Goal: Task Accomplishment & Management: Manage account settings

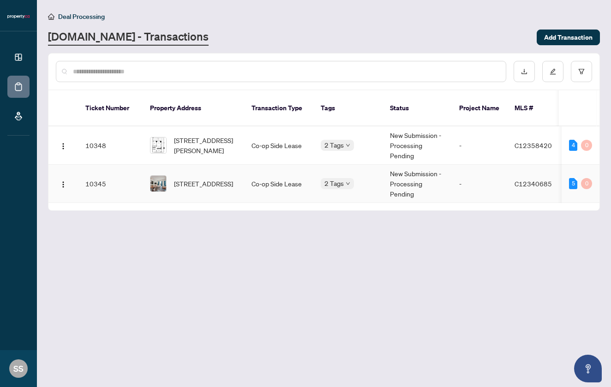
click at [345, 174] on body "Dashboard Deal Processing Mortgage Referrals [PERSON_NAME] Sajjad [EMAIL_ADDRES…" at bounding box center [305, 193] width 611 height 387
click at [348, 173] on body "Dashboard Deal Processing Mortgage Referrals [PERSON_NAME] Sajjad [EMAIL_ADDRES…" at bounding box center [305, 193] width 611 height 387
click at [348, 143] on icon "down" at bounding box center [348, 145] width 5 height 5
click at [328, 210] on main "Deal Processing [DOMAIN_NAME] - Transactions Add Transaction Ticket Number Prop…" at bounding box center [324, 193] width 574 height 387
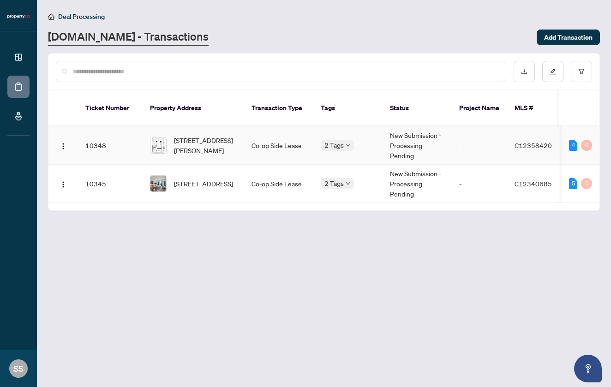
click at [0, 0] on div "Deposit Submitted" at bounding box center [0, 0] width 0 height 0
click at [310, 244] on main "Deal Processing [DOMAIN_NAME] - Transactions Add Transaction Ticket Number Prop…" at bounding box center [324, 193] width 574 height 387
click at [203, 140] on span "[STREET_ADDRESS][PERSON_NAME]" at bounding box center [205, 145] width 63 height 20
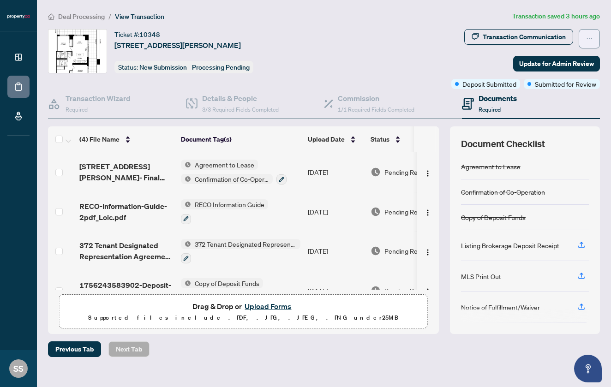
click at [593, 37] on button "button" at bounding box center [589, 38] width 21 height 19
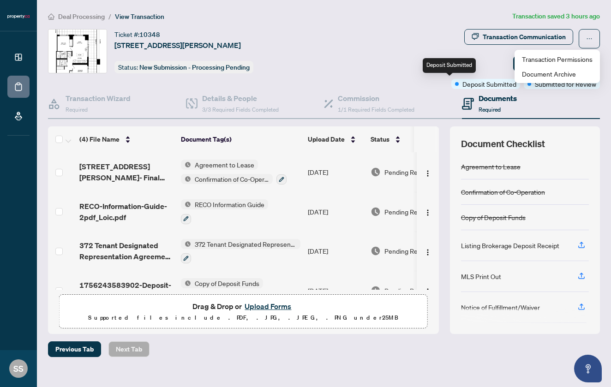
click at [391, 64] on div "Transaction Communication Update for Admin Review Deposit Submitted Submitted f…" at bounding box center [477, 59] width 246 height 60
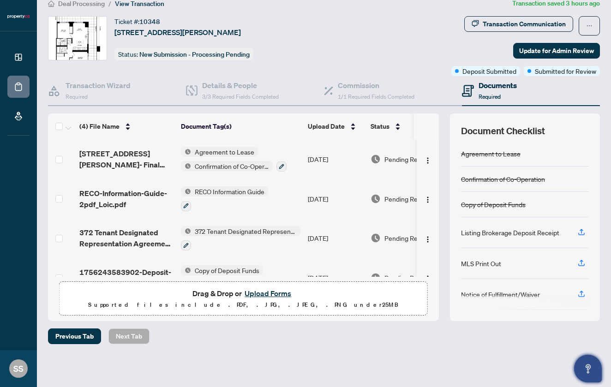
click at [590, 365] on icon "Open asap" at bounding box center [587, 367] width 5 height 6
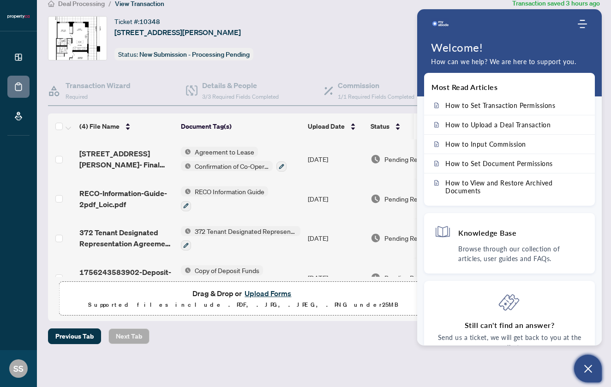
click at [398, 321] on div "Deal Processing / View Transaction Transaction saved 3 hours ago Ticket #: 1034…" at bounding box center [323, 187] width 559 height 378
click at [581, 29] on div "Home Knowledge Base Submit Ticket" at bounding box center [509, 24] width 185 height 18
click at [351, 69] on div "Ticket #: 10348 [STREET_ADDRESS][PERSON_NAME] Status: New Submission - Processi…" at bounding box center [199, 46] width 306 height 60
click at [351, 59] on div "Ticket #: 10348 [STREET_ADDRESS][PERSON_NAME] Status: New Submission - Processi…" at bounding box center [199, 38] width 303 height 44
click at [303, 341] on div "Previous Tab Next Tab" at bounding box center [324, 336] width 552 height 16
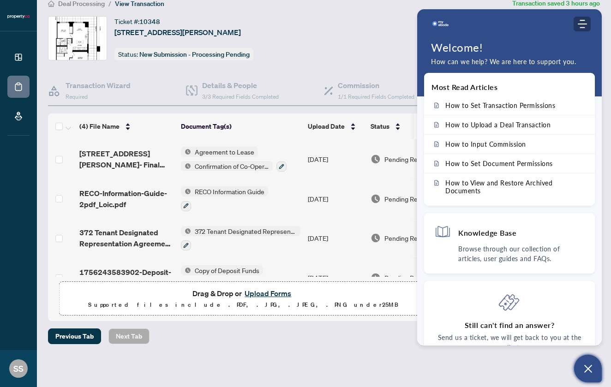
click at [583, 25] on icon "Modules Menu" at bounding box center [582, 23] width 9 height 9
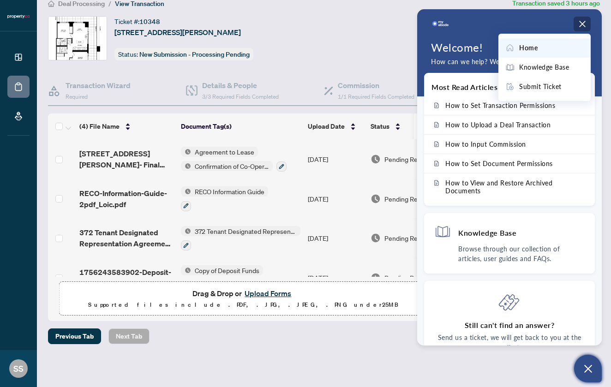
click at [586, 372] on icon "Open asap" at bounding box center [588, 369] width 12 height 12
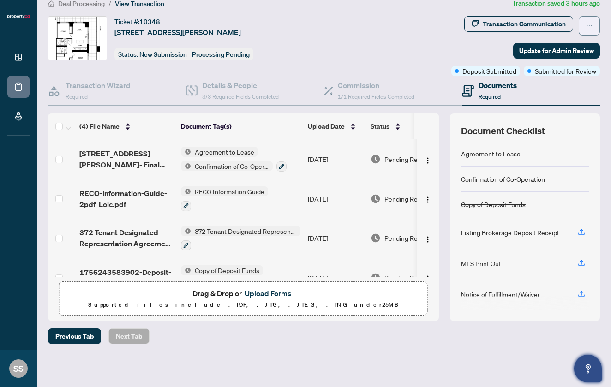
click at [591, 24] on icon "ellipsis" at bounding box center [589, 26] width 6 height 6
click at [397, 57] on div "Transaction Communication Update for Admin Review Deposit Submitted Submitted f…" at bounding box center [477, 46] width 246 height 60
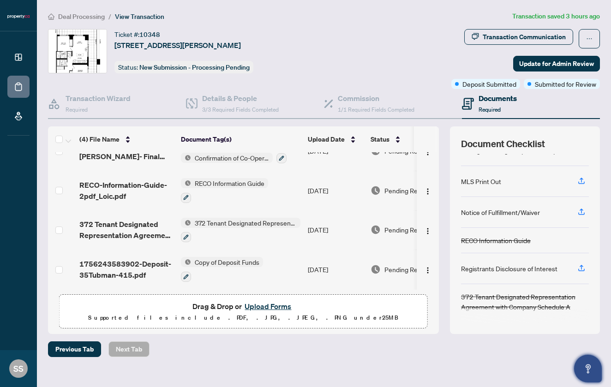
scroll to position [23, 0]
click at [263, 305] on button "Upload Forms" at bounding box center [268, 306] width 52 height 12
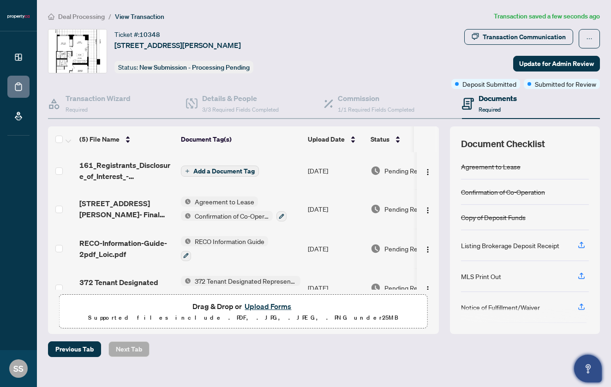
scroll to position [0, 0]
click at [249, 172] on span "Add a Document Tag" at bounding box center [223, 171] width 61 height 6
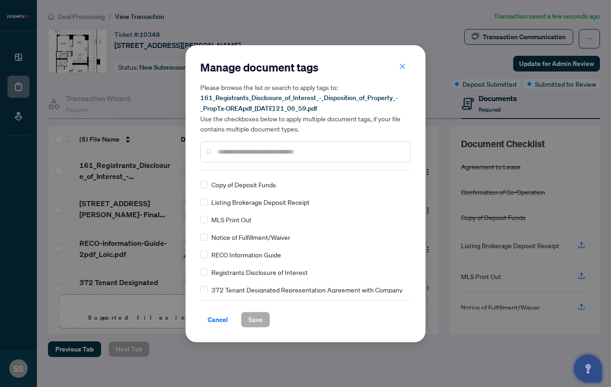
scroll to position [34, 0]
click at [260, 316] on span "Save" at bounding box center [255, 319] width 14 height 15
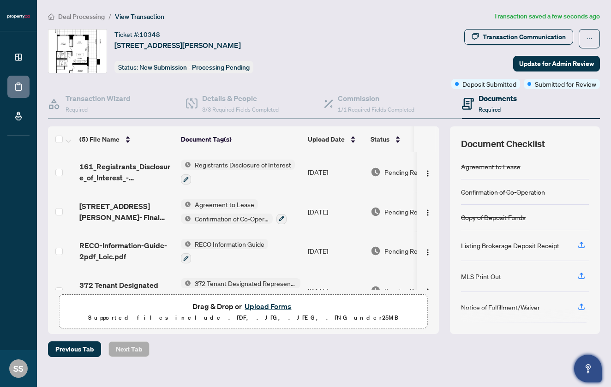
scroll to position [0, 0]
click at [87, 102] on h4 "Transaction Wizard" at bounding box center [98, 98] width 65 height 11
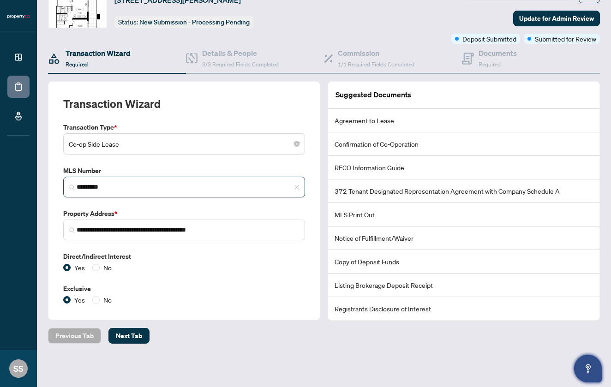
scroll to position [44, 0]
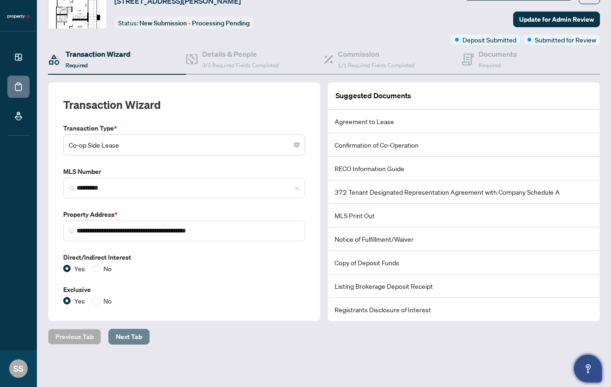
click at [131, 336] on span "Next Tab" at bounding box center [129, 336] width 26 height 15
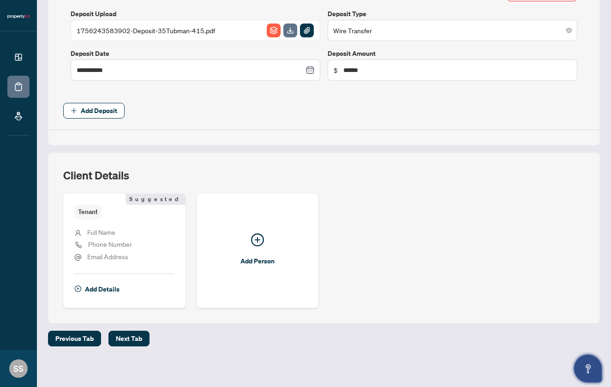
scroll to position [392, 0]
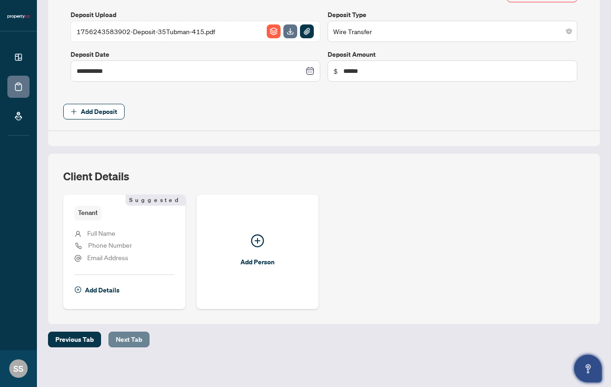
click at [131, 336] on span "Next Tab" at bounding box center [129, 339] width 26 height 15
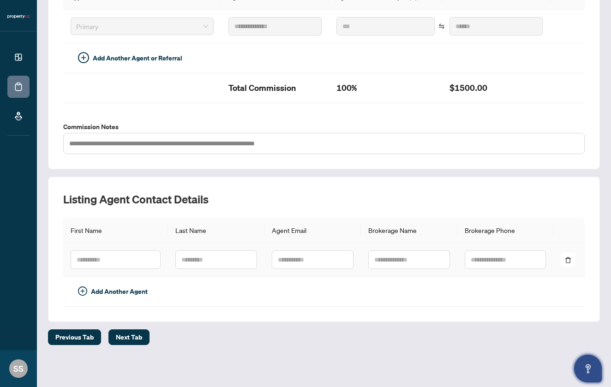
scroll to position [253, 0]
click at [131, 338] on span "Next Tab" at bounding box center [129, 337] width 26 height 15
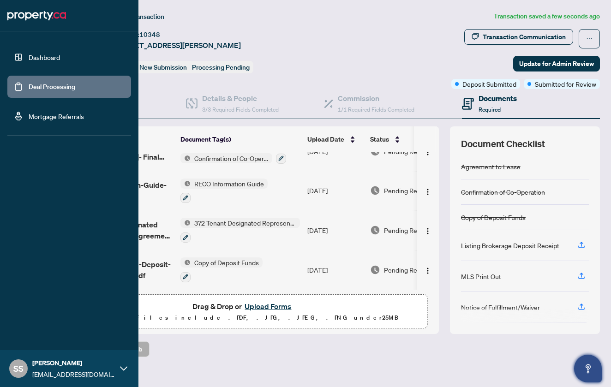
click at [41, 58] on link "Dashboard" at bounding box center [44, 57] width 31 height 8
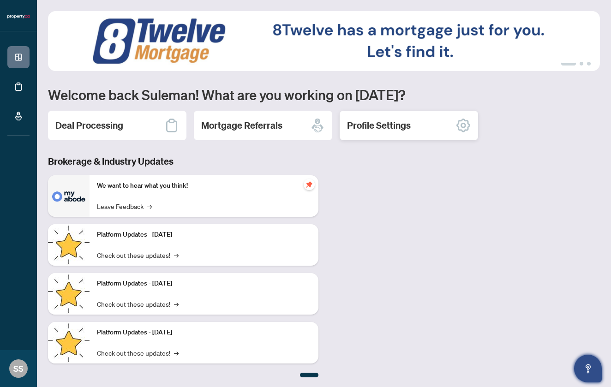
click at [423, 128] on div "Profile Settings" at bounding box center [409, 126] width 138 height 30
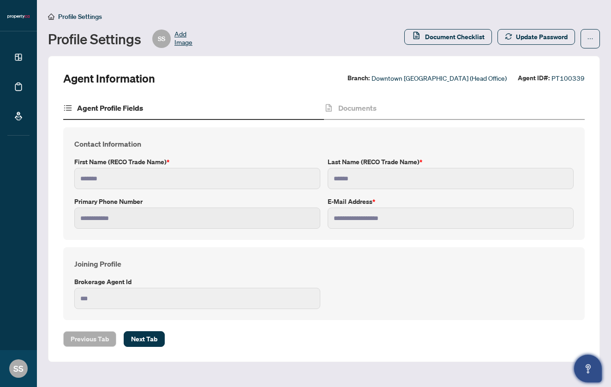
click at [180, 40] on span "Add Image" at bounding box center [183, 39] width 18 height 18
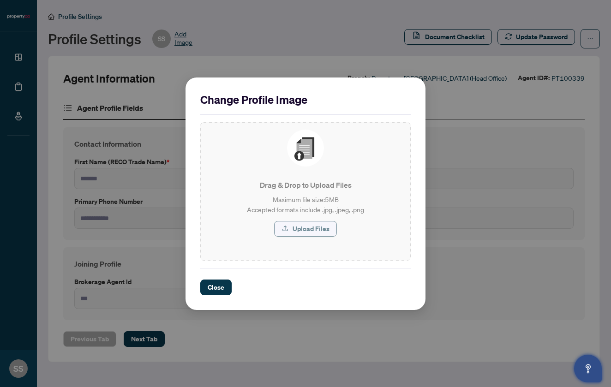
click at [322, 230] on span "Upload Files" at bounding box center [310, 228] width 37 height 15
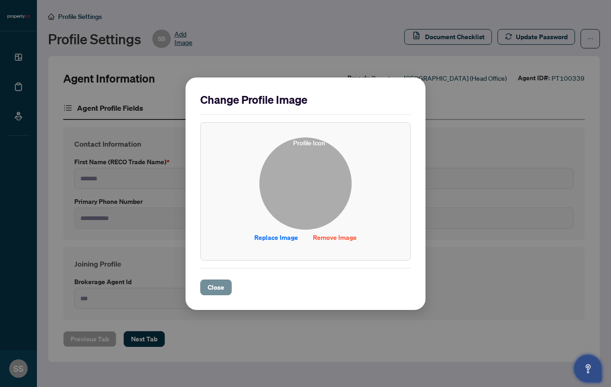
click at [224, 287] on span "Close" at bounding box center [216, 287] width 17 height 15
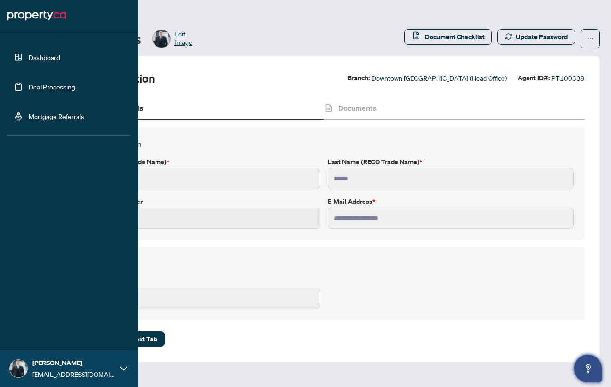
click at [42, 118] on link "Mortgage Referrals" at bounding box center [56, 116] width 55 height 8
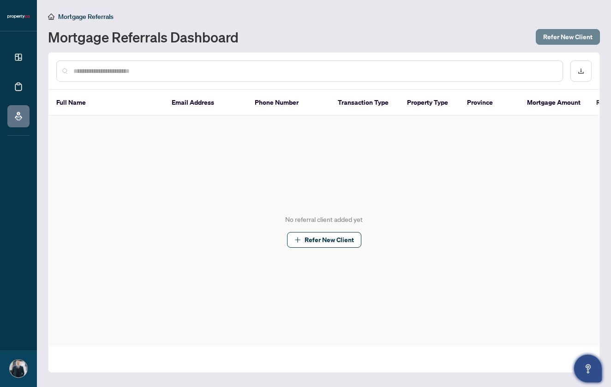
click at [557, 36] on span "Refer New Client" at bounding box center [567, 37] width 49 height 15
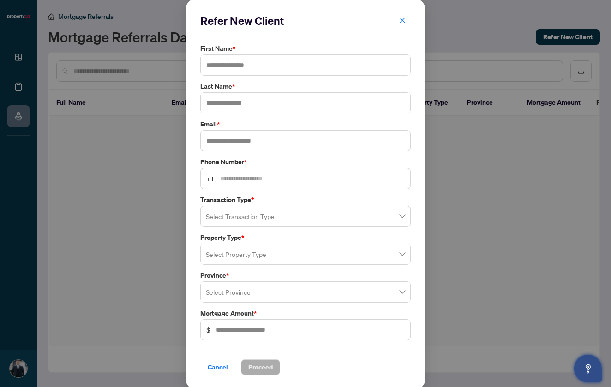
scroll to position [0, 0]
click at [401, 20] on icon "close" at bounding box center [402, 21] width 6 height 6
